Goal: Use online tool/utility

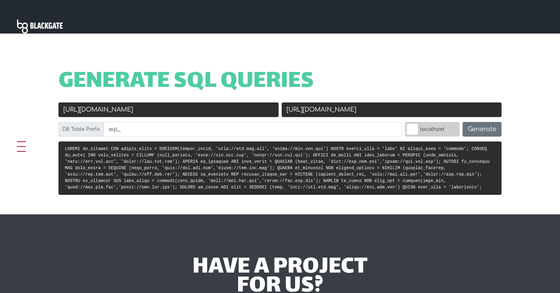
scroll to position [256, 0]
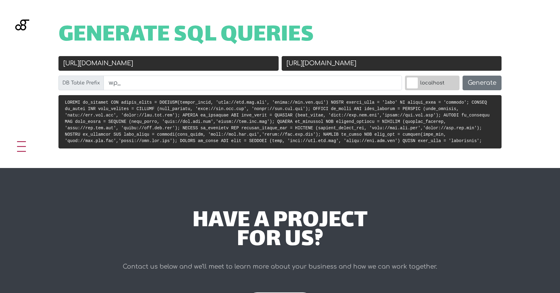
drag, startPoint x: 135, startPoint y: 64, endPoint x: 5, endPoint y: 67, distance: 130.7
click at [5, 67] on div "Generate SQL Queries Old URL [URL][DOMAIN_NAME] New URL [URL][DOMAIN_NAME] DB T…" at bounding box center [280, 77] width 560 height 181
paste input "s://[DOMAIN_NAME]"
type input "[URL][DOMAIN_NAME]"
drag, startPoint x: 362, startPoint y: 66, endPoint x: 309, endPoint y: 65, distance: 52.4
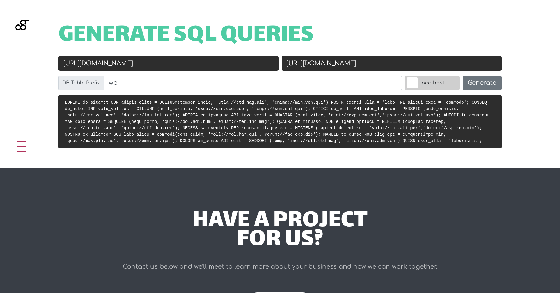
click at [309, 65] on input "[URL][DOMAIN_NAME]" at bounding box center [392, 63] width 220 height 15
paste input "[URL][DOMAIN_NAME]"
click at [438, 68] on input "https://[URL][DOMAIN_NAME]" at bounding box center [392, 63] width 220 height 15
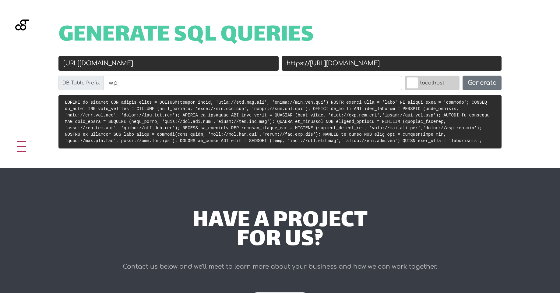
paste input "text"
drag, startPoint x: 408, startPoint y: 66, endPoint x: 401, endPoint y: 65, distance: 6.8
click at [401, 65] on input "[URL][DOMAIN_NAME]" at bounding box center [392, 63] width 220 height 15
type input "[URL][DOMAIN_NAME]"
click at [480, 81] on button "Generate" at bounding box center [482, 83] width 39 height 15
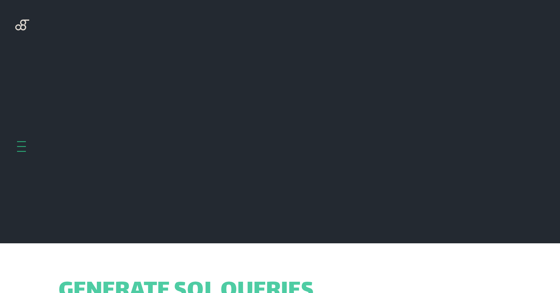
scroll to position [243, 0]
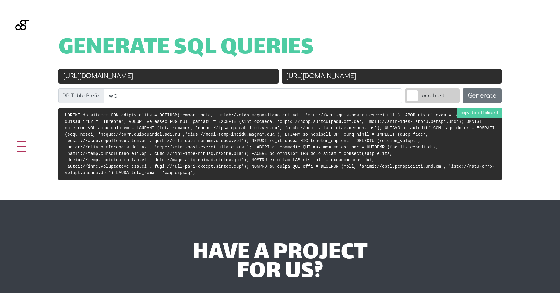
click at [300, 141] on code at bounding box center [280, 144] width 430 height 62
